Goal: Information Seeking & Learning: Learn about a topic

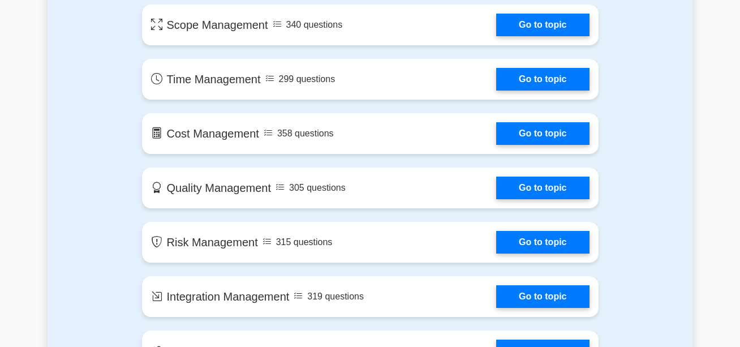
scroll to position [679, 0]
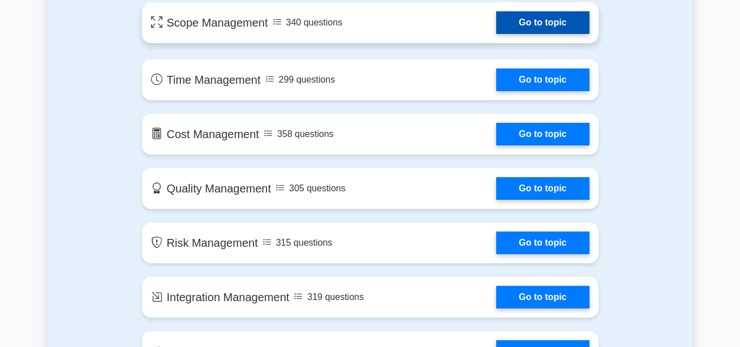
drag, startPoint x: 548, startPoint y: 19, endPoint x: 542, endPoint y: 18, distance: 6.3
click at [547, 18] on link "Go to topic" at bounding box center [542, 22] width 93 height 23
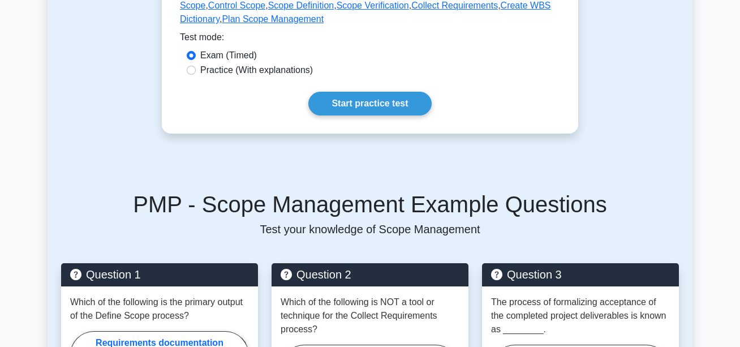
scroll to position [566, 0]
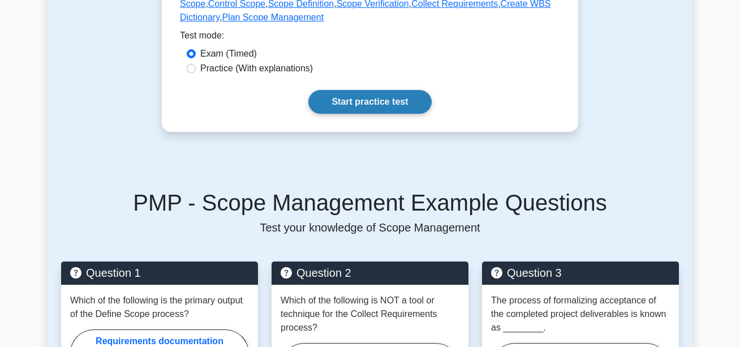
click at [368, 90] on link "Start practice test" at bounding box center [369, 102] width 123 height 24
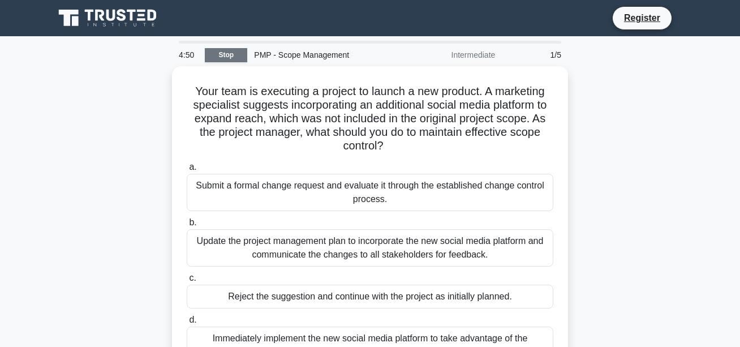
click at [233, 50] on link "Stop" at bounding box center [226, 55] width 42 height 14
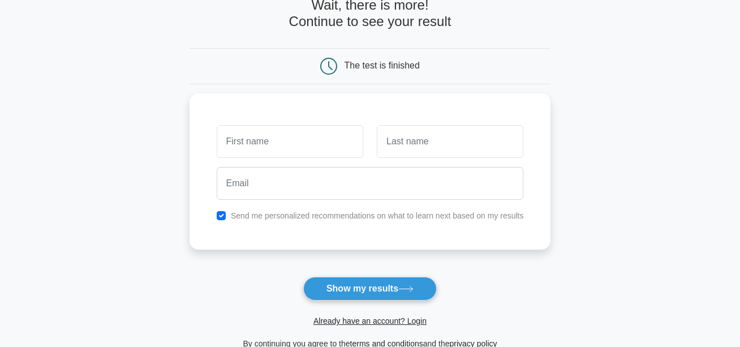
scroll to position [222, 0]
